Goal: Information Seeking & Learning: Understand process/instructions

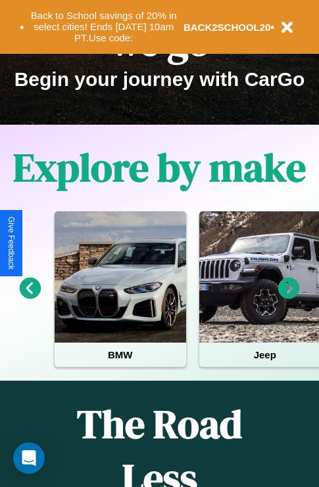
scroll to position [202, 0]
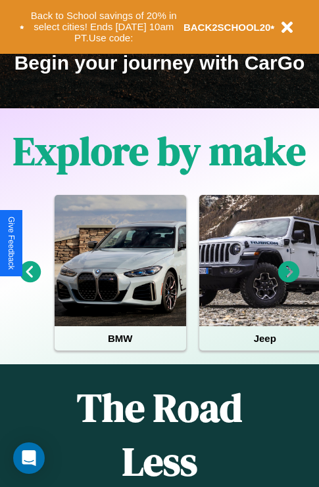
click at [288, 281] on icon at bounding box center [289, 272] width 22 height 22
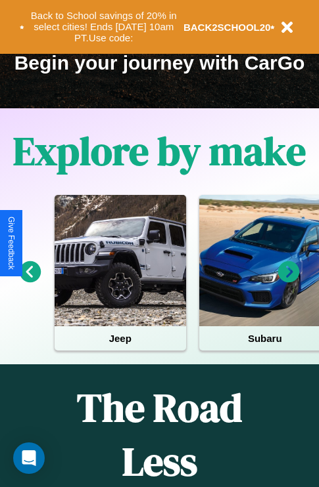
click at [288, 281] on icon at bounding box center [289, 272] width 22 height 22
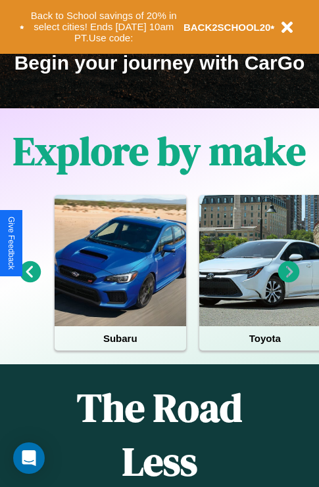
click at [30, 281] on icon at bounding box center [31, 272] width 22 height 22
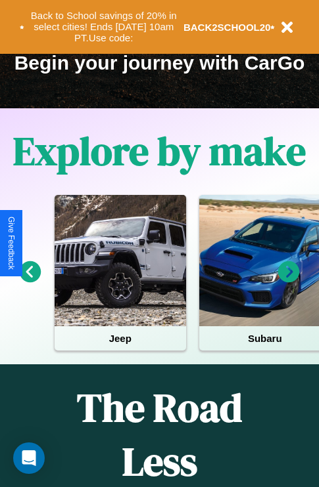
click at [288, 281] on icon at bounding box center [289, 272] width 22 height 22
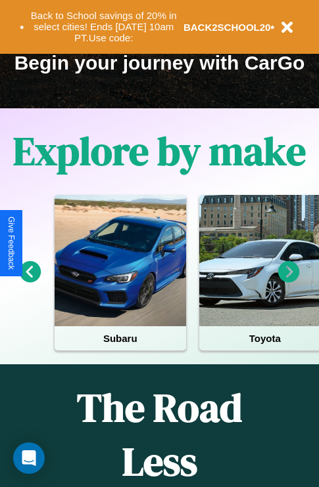
click at [288, 281] on icon at bounding box center [289, 272] width 22 height 22
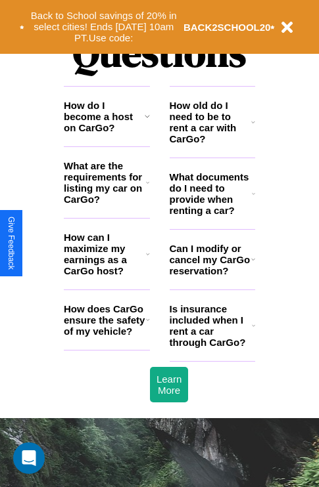
scroll to position [1592, 0]
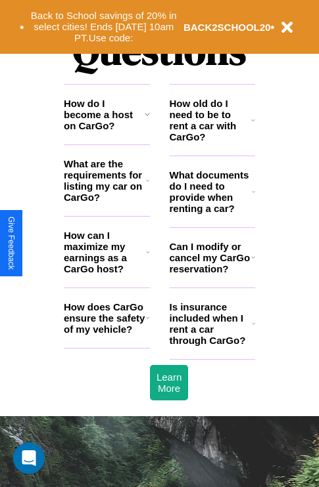
click at [212, 275] on h3 "Can I modify or cancel my CarGo reservation?" at bounding box center [209, 258] width 81 height 34
click at [253, 125] on icon at bounding box center [253, 120] width 4 height 11
